Goal: Task Accomplishment & Management: Use online tool/utility

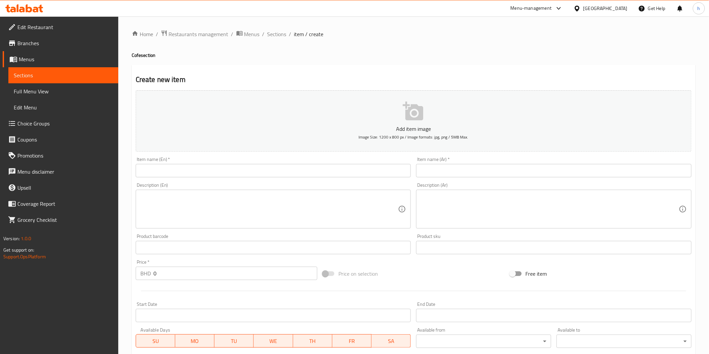
click at [580, 7] on icon at bounding box center [576, 8] width 7 height 7
click at [533, 101] on div "Jordan" at bounding box center [539, 97] width 13 height 7
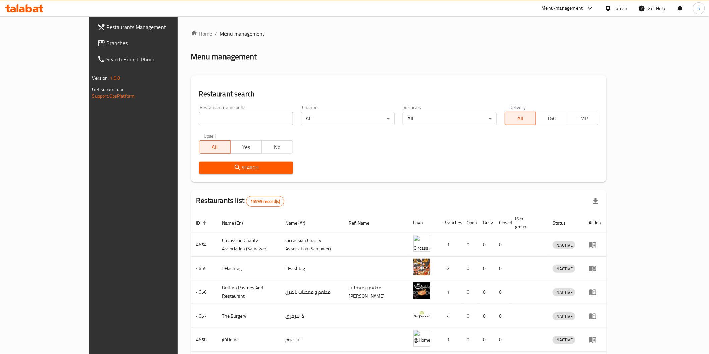
click at [36, 5] on icon at bounding box center [24, 8] width 38 height 8
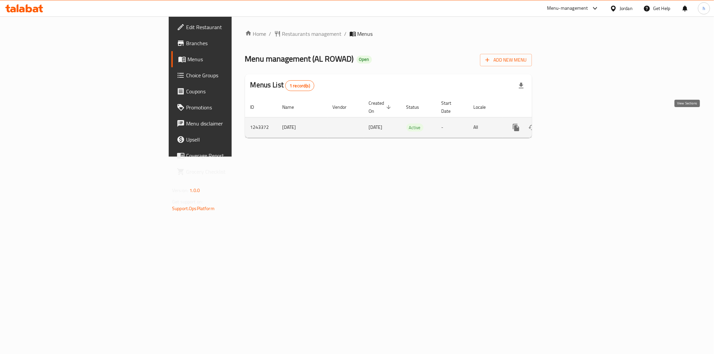
click at [573, 125] on link "enhanced table" at bounding box center [565, 128] width 16 height 16
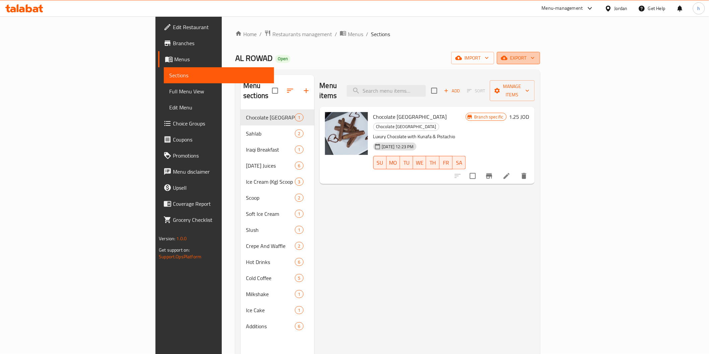
click at [535, 59] on span "export" at bounding box center [518, 58] width 32 height 8
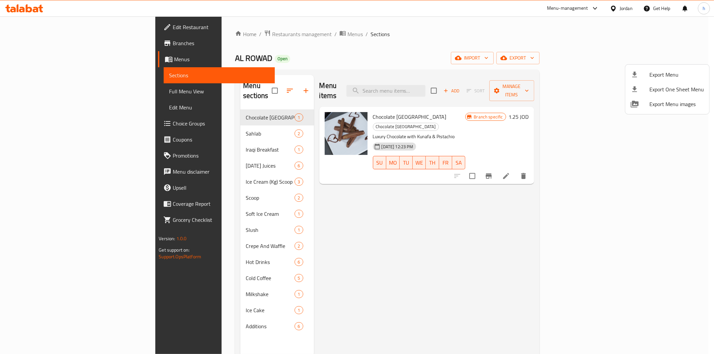
click at [626, 55] on div at bounding box center [357, 177] width 714 height 354
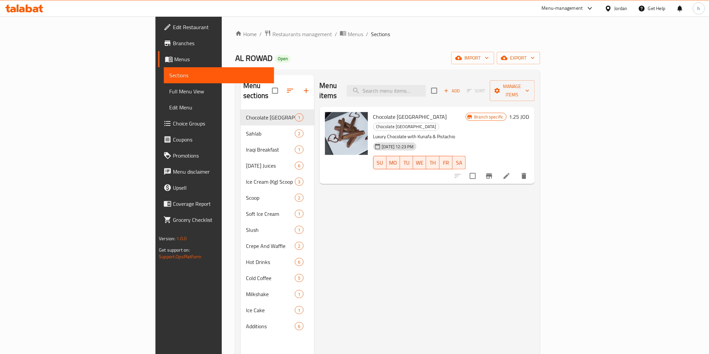
click at [489, 55] on span "import" at bounding box center [472, 58] width 32 height 8
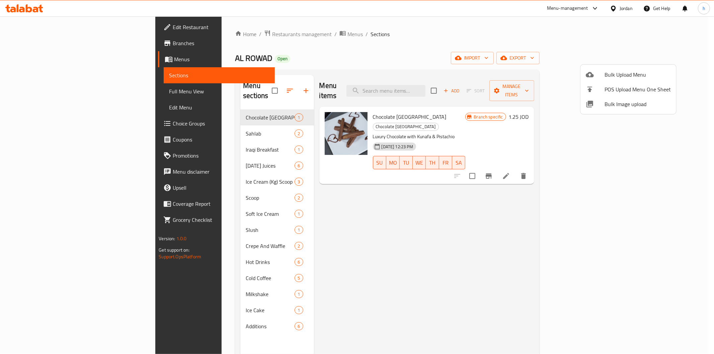
click at [545, 44] on div at bounding box center [357, 177] width 714 height 354
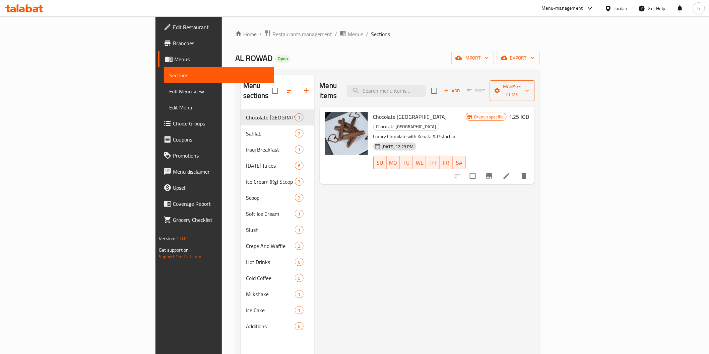
click at [535, 86] on button "Manage items" at bounding box center [512, 90] width 45 height 21
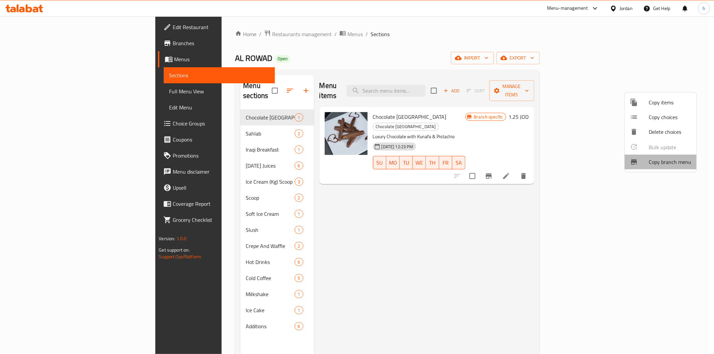
click at [665, 158] on span "Copy branch menu" at bounding box center [670, 162] width 43 height 8
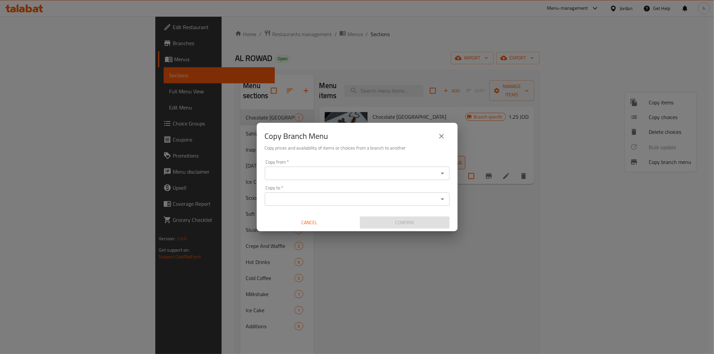
click at [441, 173] on icon "Open" at bounding box center [442, 174] width 3 height 2
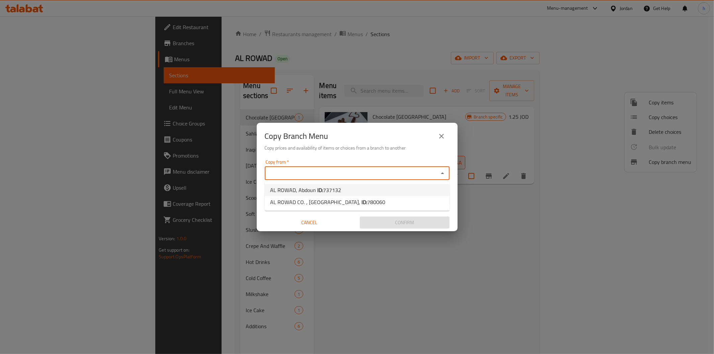
click at [320, 190] on b "ID:" at bounding box center [320, 190] width 6 height 10
type input "AL ROWAD, Abdoun"
click at [438, 204] on div "Copy to *" at bounding box center [357, 199] width 185 height 13
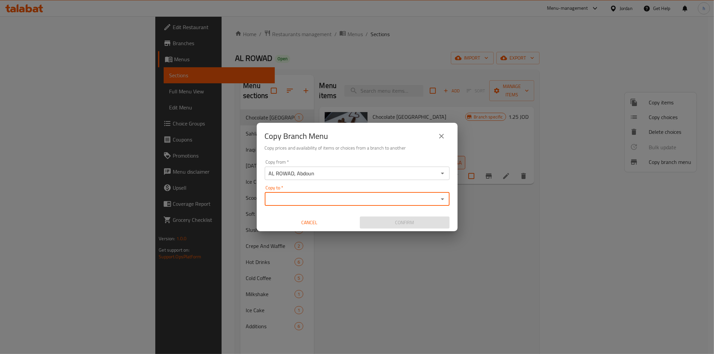
click at [444, 199] on icon "Open" at bounding box center [443, 199] width 8 height 8
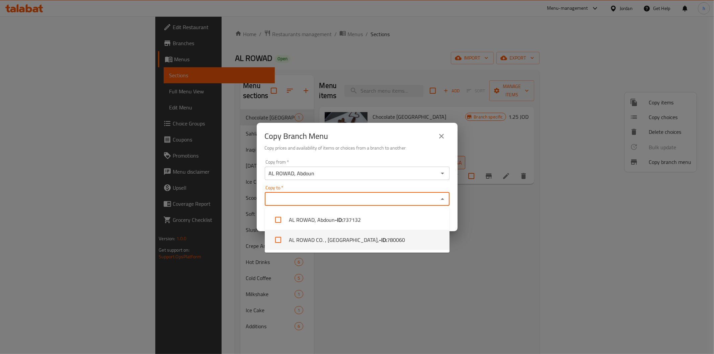
click at [379, 239] on b "- ID:" at bounding box center [383, 240] width 8 height 8
checkbox input "true"
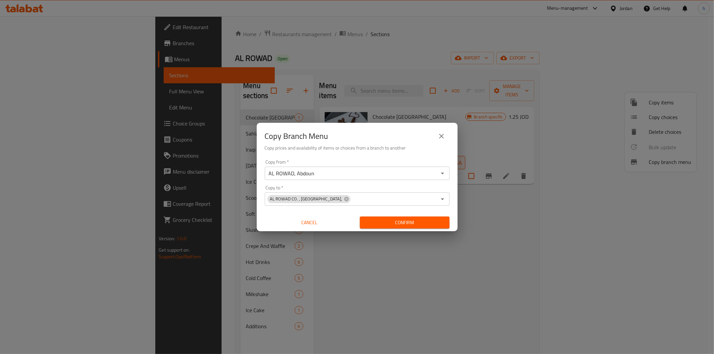
click at [508, 262] on div "Copy Branch Menu Copy prices and availability of items or choices from a branch…" at bounding box center [357, 177] width 714 height 354
click at [446, 198] on icon "Open" at bounding box center [443, 199] width 8 height 8
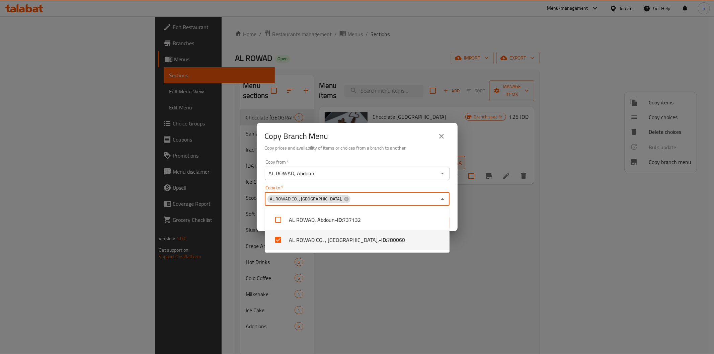
click at [496, 210] on div "Copy Branch Menu Copy prices and availability of items or choices from a branch…" at bounding box center [357, 177] width 714 height 354
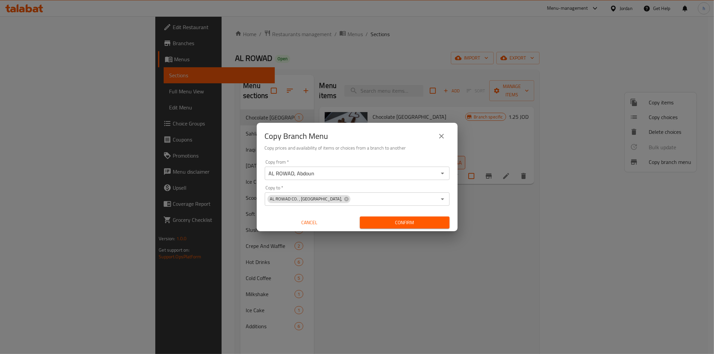
click at [445, 176] on icon "Open" at bounding box center [443, 173] width 8 height 8
click at [521, 197] on div "Copy Branch Menu Copy prices and availability of items or choices from a branch…" at bounding box center [357, 177] width 714 height 354
click at [441, 173] on icon "Open" at bounding box center [442, 174] width 3 height 2
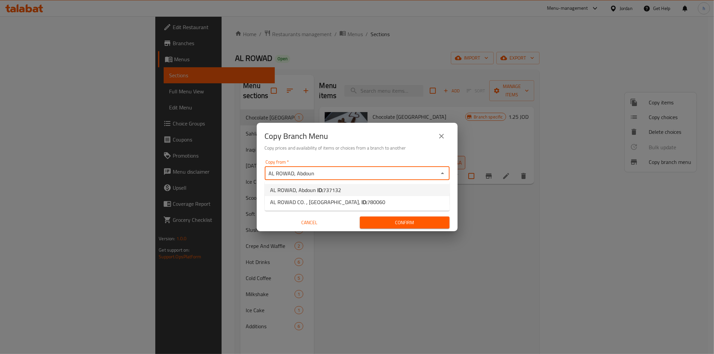
click at [327, 186] on span "737132" at bounding box center [332, 190] width 18 height 10
click at [443, 202] on icon "Open" at bounding box center [443, 199] width 8 height 8
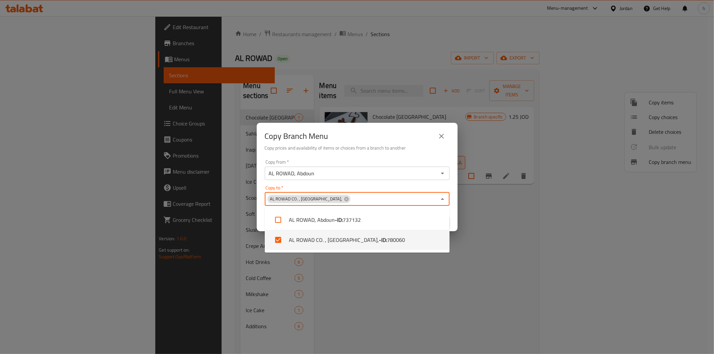
click at [517, 240] on div "Copy Branch Menu Copy prices and availability of items or choices from a branch…" at bounding box center [357, 177] width 714 height 354
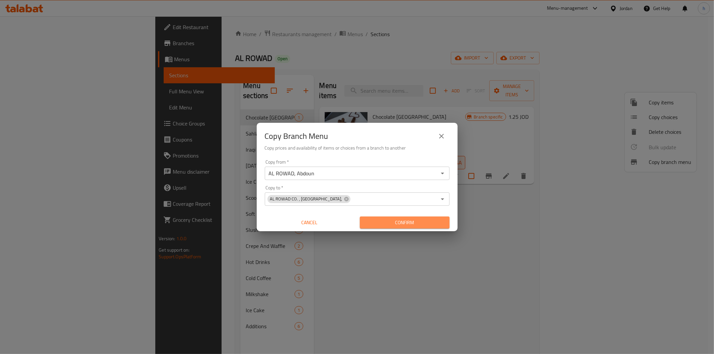
click at [410, 219] on span "Confirm" at bounding box center [404, 223] width 79 height 8
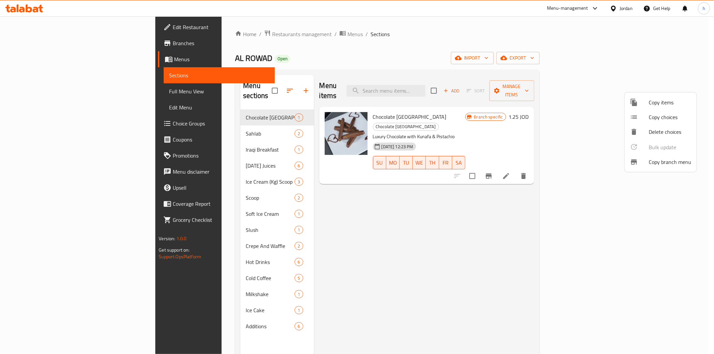
click at [58, 42] on div at bounding box center [357, 177] width 714 height 354
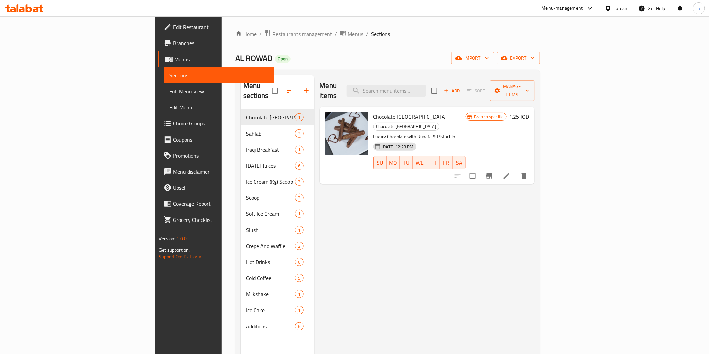
click at [173, 44] on span "Branches" at bounding box center [220, 43] width 95 height 8
